Goal: Information Seeking & Learning: Learn about a topic

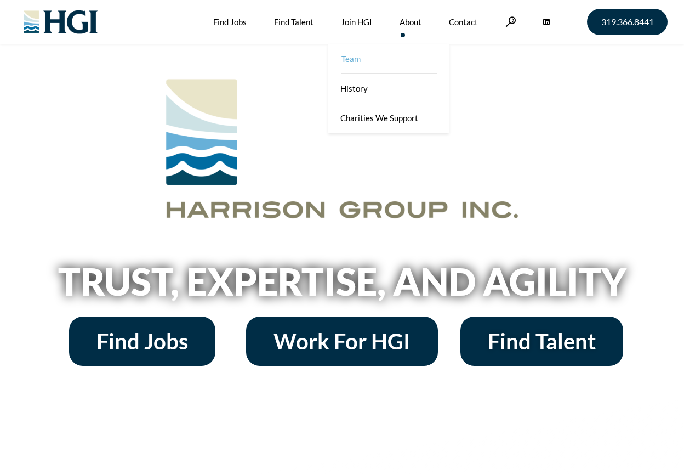
click at [366, 60] on link "Team" at bounding box center [389, 59] width 121 height 30
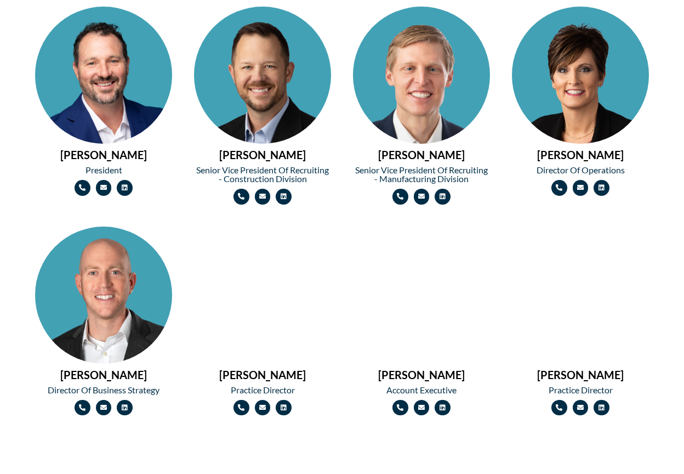
scroll to position [529, 0]
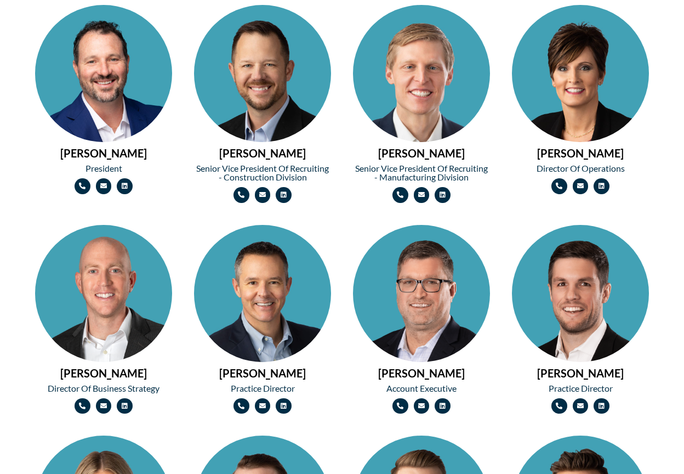
click at [106, 106] on img at bounding box center [103, 108] width 137 height 206
click at [569, 282] on img at bounding box center [580, 328] width 137 height 206
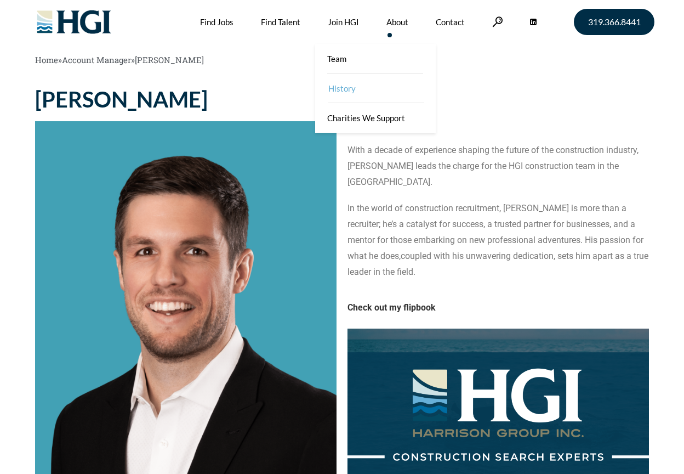
click at [338, 88] on link "History" at bounding box center [376, 88] width 121 height 30
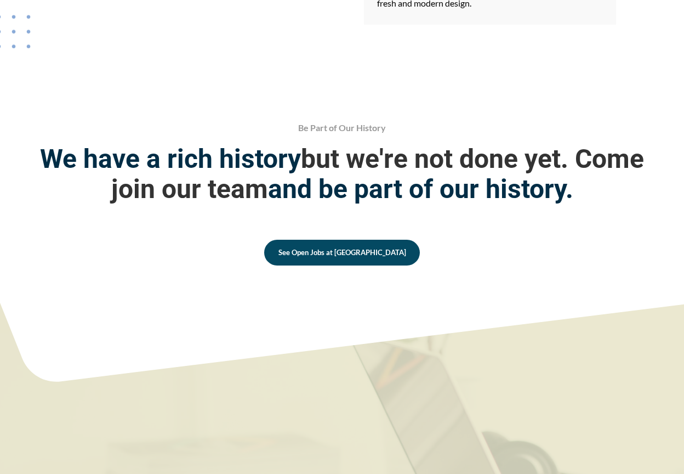
scroll to position [1954, 0]
